Goal: Information Seeking & Learning: Learn about a topic

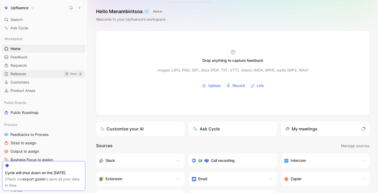
click at [24, 73] on span "Releases" at bounding box center [18, 73] width 16 height 5
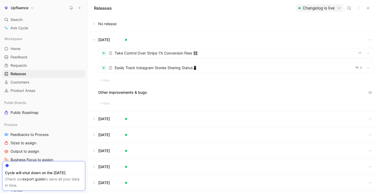
click at [98, 39] on button at bounding box center [233, 40] width 290 height 16
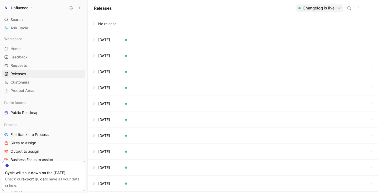
click at [103, 22] on button at bounding box center [233, 24] width 290 height 16
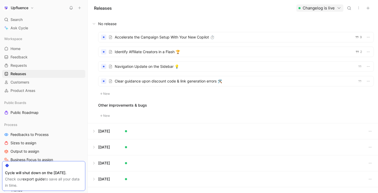
click at [169, 67] on div at bounding box center [235, 67] width 275 height 10
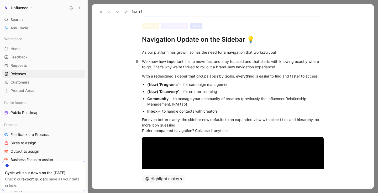
scroll to position [25, 0]
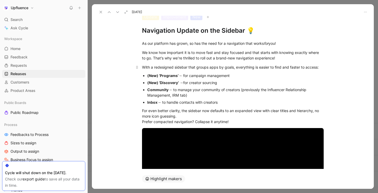
click at [192, 71] on p "With a redesigned sidebar that groups apps by goals, everything is easier to fi…" at bounding box center [232, 67] width 201 height 9
click at [172, 78] on p "(New) ‘Programs’ → for campaign management" at bounding box center [235, 75] width 176 height 7
click at [226, 104] on div "Inbox → to handle contacts with creators" at bounding box center [235, 103] width 176 height 6
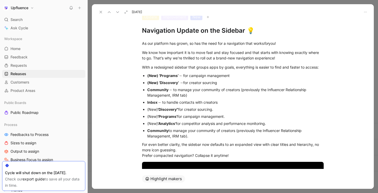
click at [180, 110] on div "(New) 'Discovery" for creator sourcing." at bounding box center [235, 110] width 176 height 6
click at [226, 83] on div "(New) ‘Discovery’ → for creator sourcing" at bounding box center [235, 83] width 176 height 6
click at [225, 81] on div "(New) ‘Discovery’ → for creator sourcing" at bounding box center [235, 83] width 176 height 6
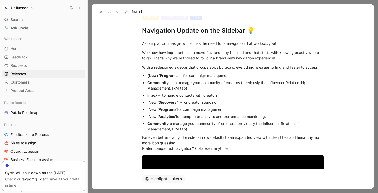
click at [226, 94] on div "Inbox → to handle contacts with creators" at bounding box center [235, 96] width 176 height 6
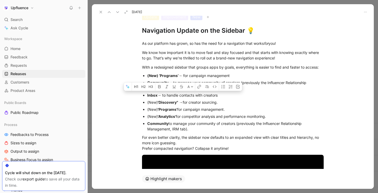
drag, startPoint x: 226, startPoint y: 94, endPoint x: 148, endPoint y: 92, distance: 77.1
click at [148, 93] on div "Inbox → to handle contacts with creators" at bounding box center [235, 96] width 176 height 6
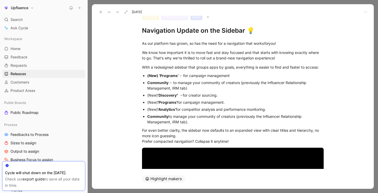
click at [167, 118] on strong "Community" at bounding box center [157, 116] width 21 height 4
click at [190, 82] on div "Community → to manage your community of creators (previously the Influencer Rel…" at bounding box center [235, 85] width 176 height 11
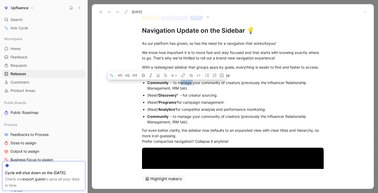
click at [190, 82] on div "Community → to manage your community of creators (previously the Influencer Rel…" at bounding box center [235, 85] width 176 height 11
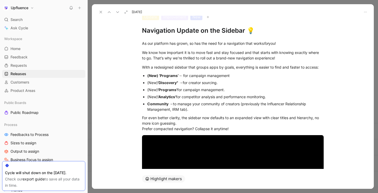
click at [186, 76] on div "(New) ‘Programs’ → for campaign management" at bounding box center [235, 76] width 176 height 6
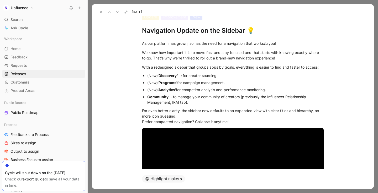
click at [177, 83] on strong "'Programs'" at bounding box center [167, 83] width 19 height 4
click at [178, 91] on div "(New) 'Analytics' for competitor analysis and performance monitoring." at bounding box center [235, 90] width 176 height 6
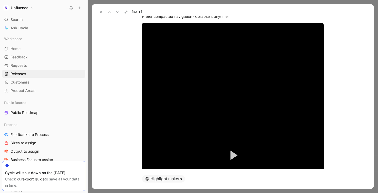
scroll to position [0, 0]
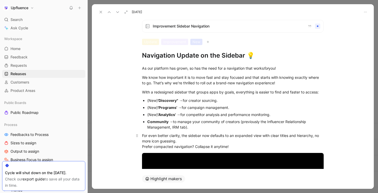
click at [251, 147] on div "For even better clarity, the sidebar now defaults to an expanded view with clea…" at bounding box center [232, 141] width 181 height 17
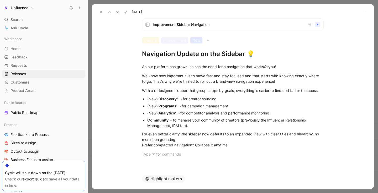
scroll to position [96, 0]
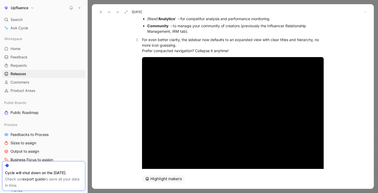
click at [234, 52] on div "For even better clarity, the sidebar now defaults to an expanded view with clea…" at bounding box center [232, 45] width 181 height 17
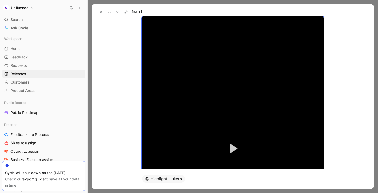
scroll to position [2, 0]
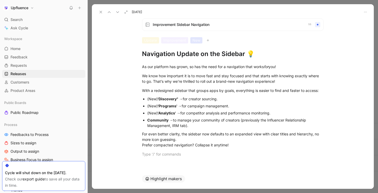
click at [101, 11] on icon at bounding box center [101, 12] width 4 height 4
